Goal: Task Accomplishment & Management: Manage account settings

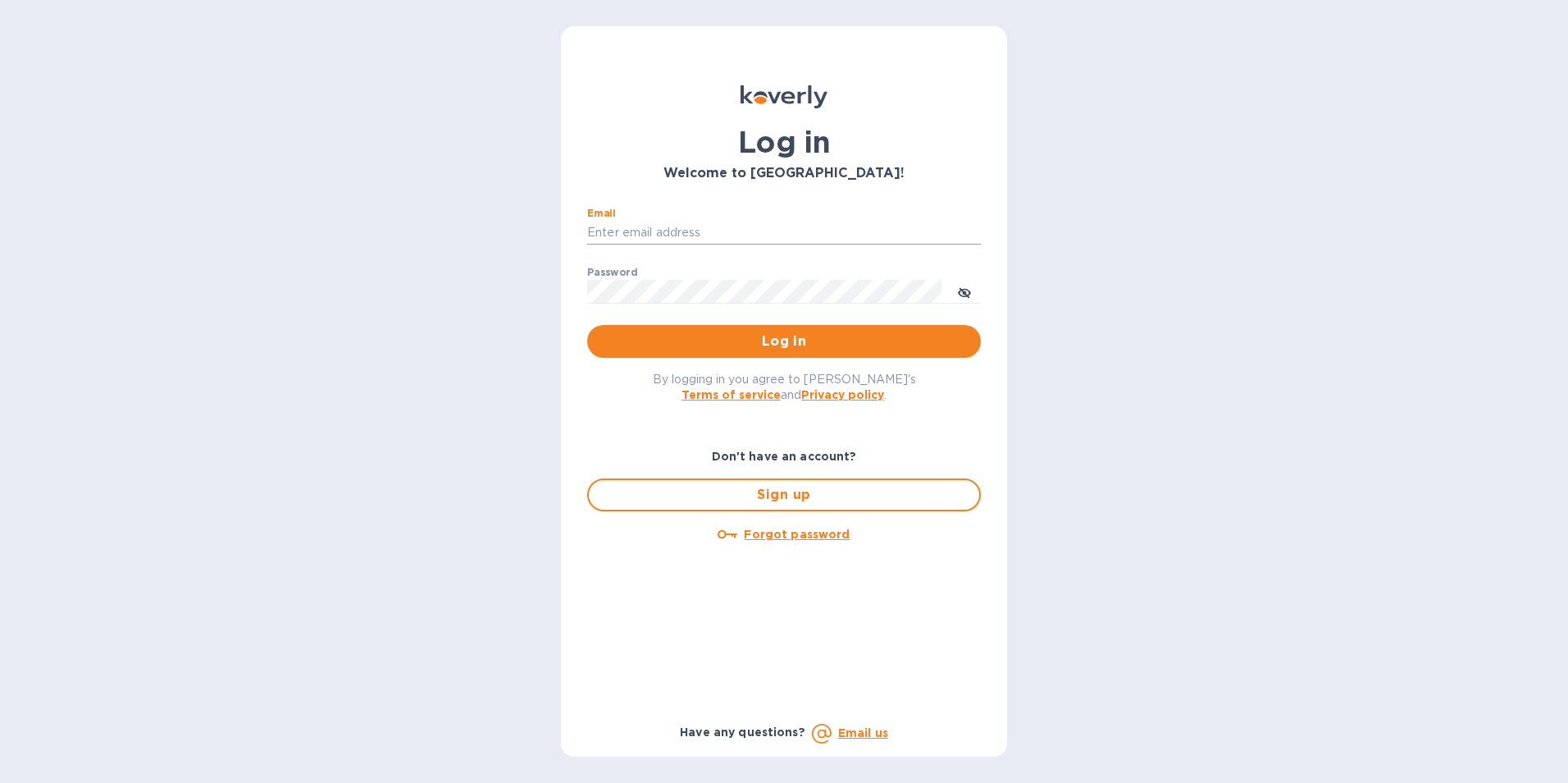
click at [670, 224] on input "Email" at bounding box center [784, 232] width 394 height 25
click at [656, 274] on div "Password ​" at bounding box center [784, 296] width 394 height 59
click at [664, 227] on input "Email" at bounding box center [784, 232] width 394 height 25
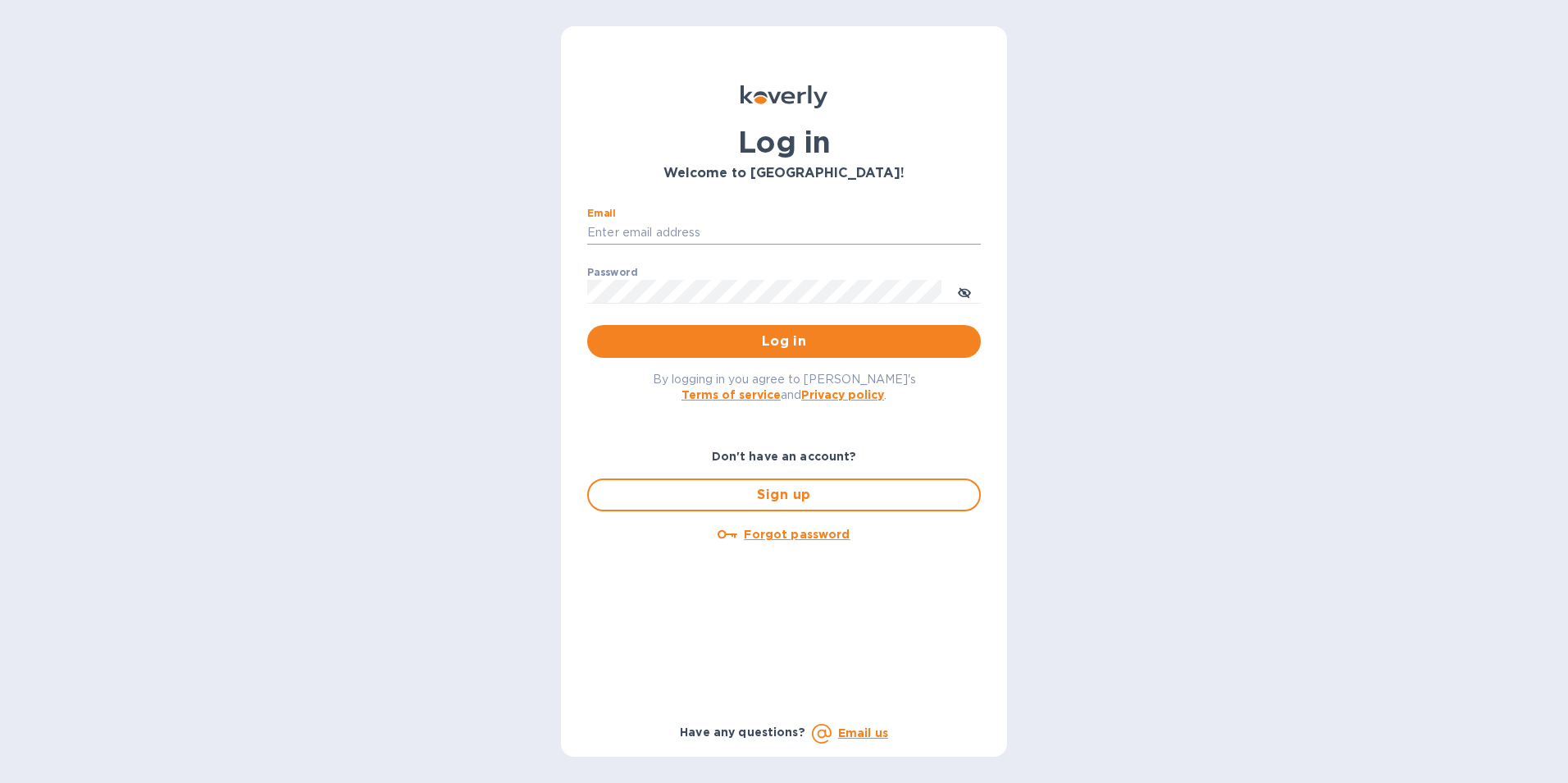
type input "[EMAIL_ADDRESS][DOMAIN_NAME]"
click at [808, 248] on p "​" at bounding box center [784, 256] width 394 height 19
click at [807, 240] on input "[EMAIL_ADDRESS][DOMAIN_NAME]" at bounding box center [784, 232] width 394 height 25
click at [811, 238] on input "[EMAIL_ADDRESS][DOMAIN_NAME]" at bounding box center [784, 232] width 394 height 25
drag, startPoint x: 825, startPoint y: 240, endPoint x: 550, endPoint y: 235, distance: 275.0
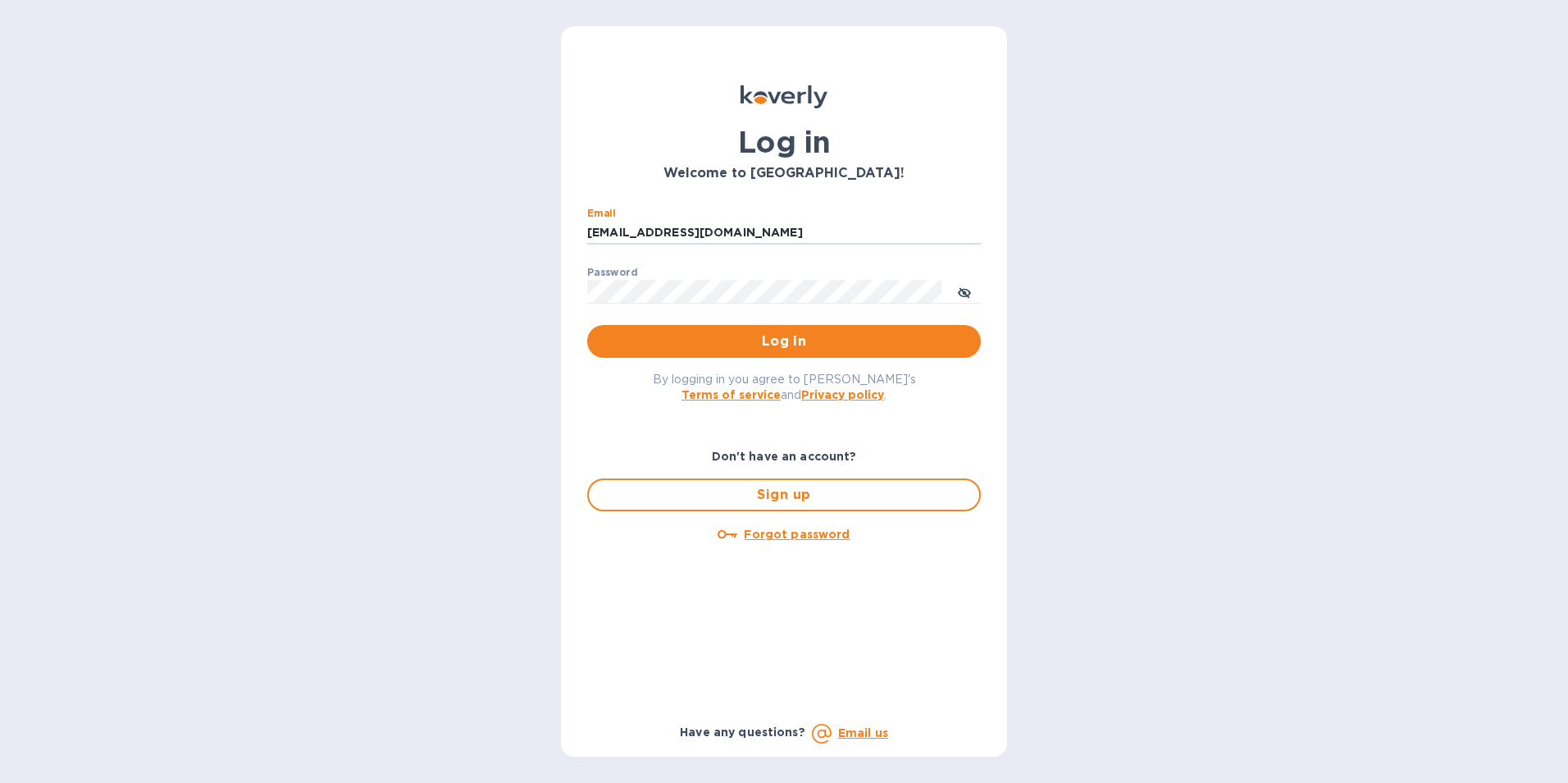
click at [550, 235] on div "Log in Welcome to [GEOGRAPHIC_DATA]! Email [EMAIL_ADDRESS][DOMAIN_NAME] ​ Passw…" at bounding box center [784, 391] width 1568 height 783
